Goal: Task Accomplishment & Management: Manage account settings

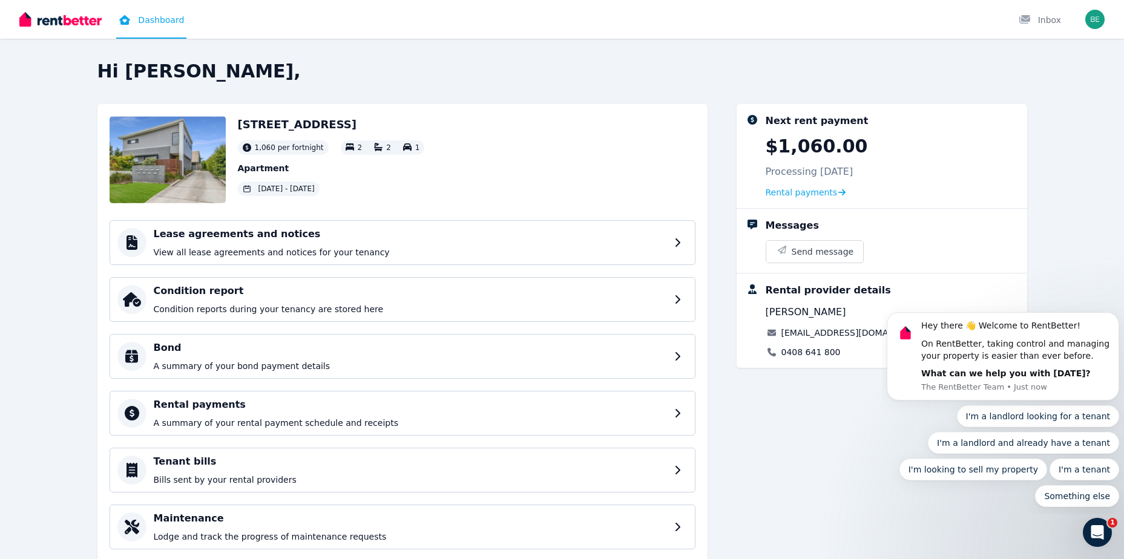
scroll to position [36, 0]
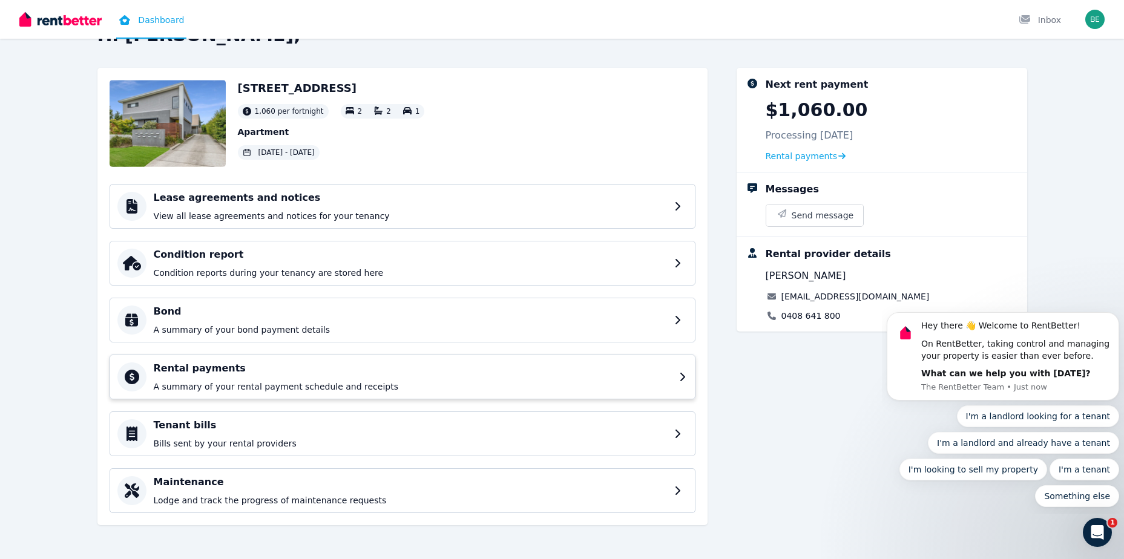
click at [266, 371] on h4 "Rental payments" at bounding box center [413, 368] width 518 height 15
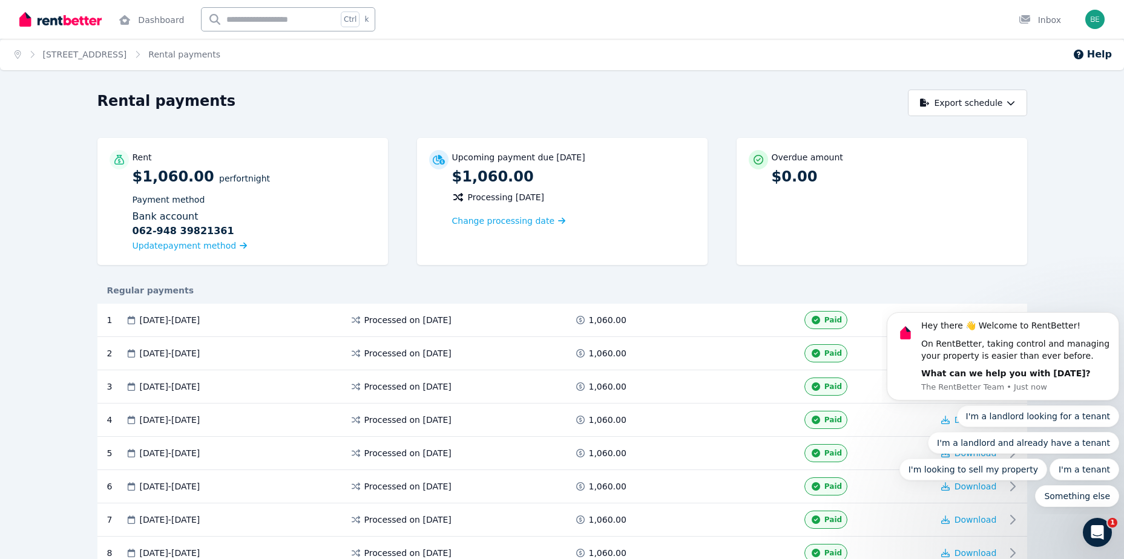
click at [985, 86] on div "Home [STREET_ADDRESS] Rental payments Help Rental payments Export schedule Rent…" at bounding box center [562, 279] width 1124 height 559
click at [974, 96] on button "Export schedule" at bounding box center [967, 103] width 119 height 27
click at [936, 129] on p "PDF" at bounding box center [930, 134] width 26 height 12
